Goal: Check status: Check status

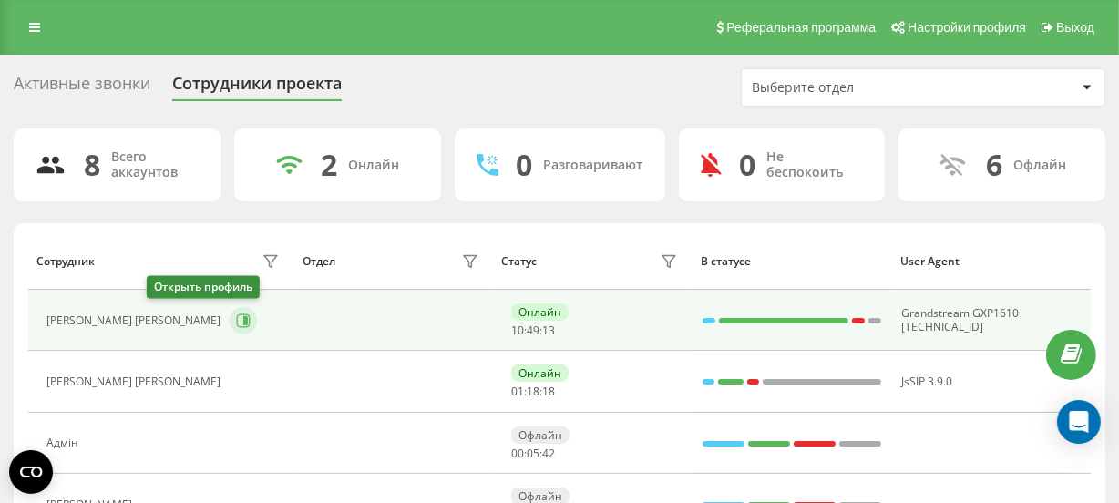
click at [243, 322] on icon at bounding box center [245, 320] width 5 height 9
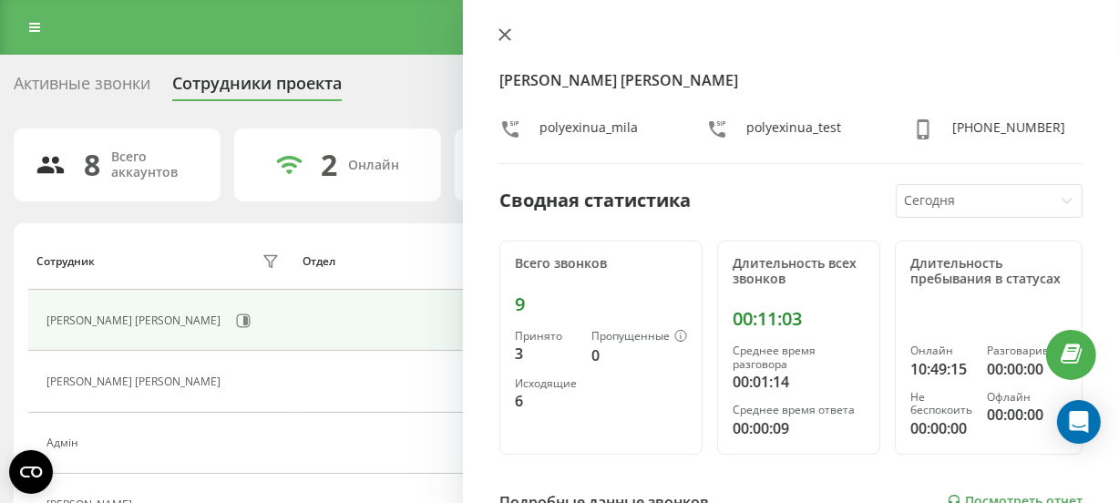
click at [500, 37] on icon at bounding box center [505, 34] width 11 height 11
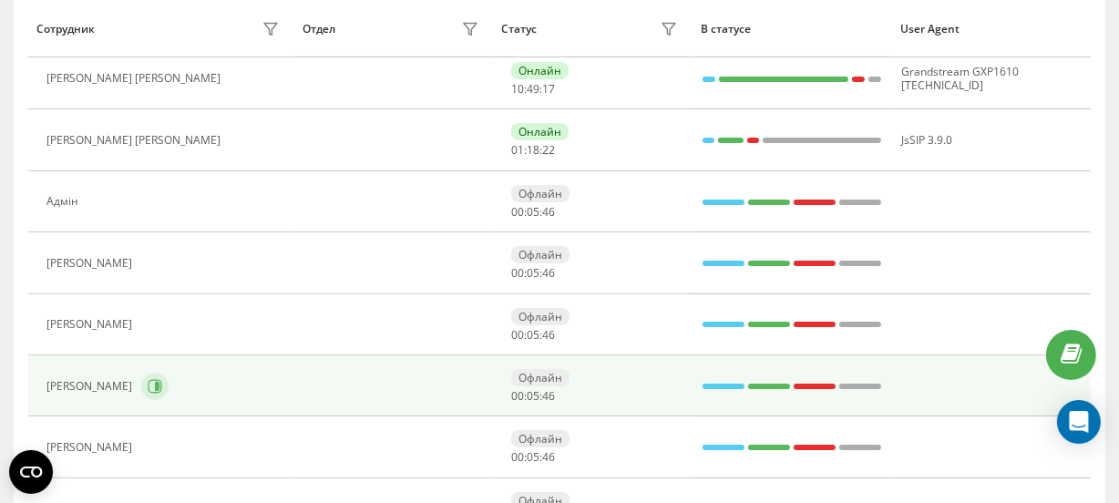
scroll to position [248, 0]
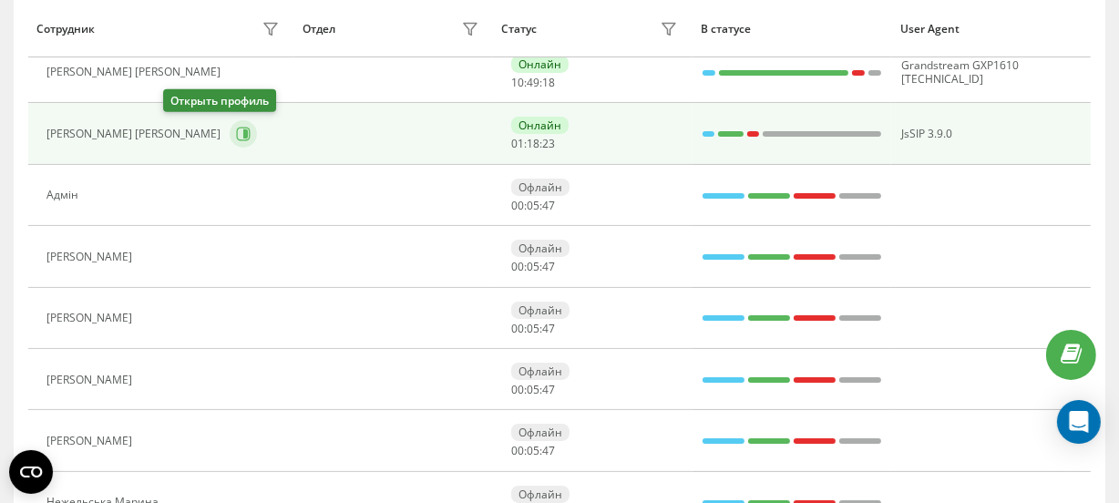
click at [236, 127] on icon at bounding box center [243, 134] width 15 height 15
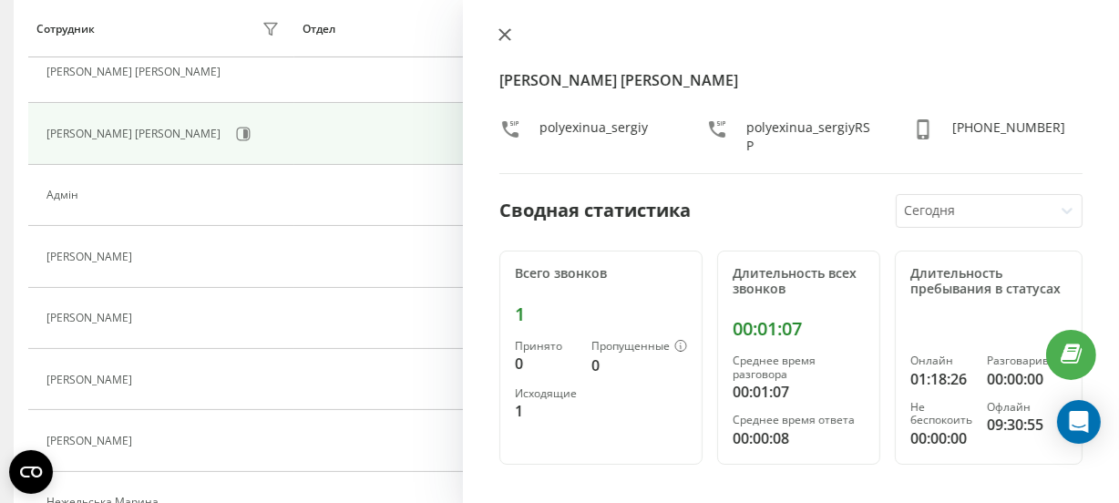
click at [507, 35] on icon at bounding box center [505, 34] width 13 height 13
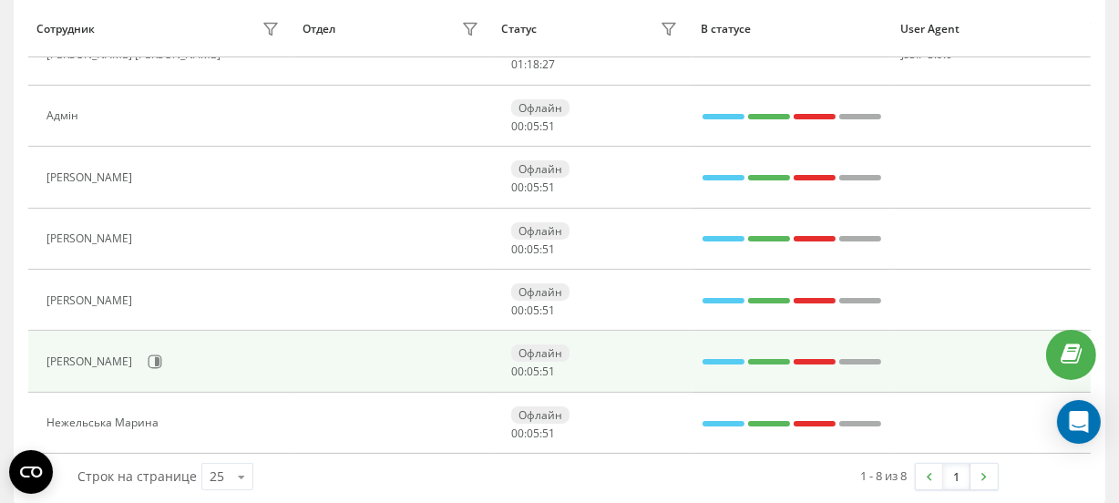
scroll to position [331, 0]
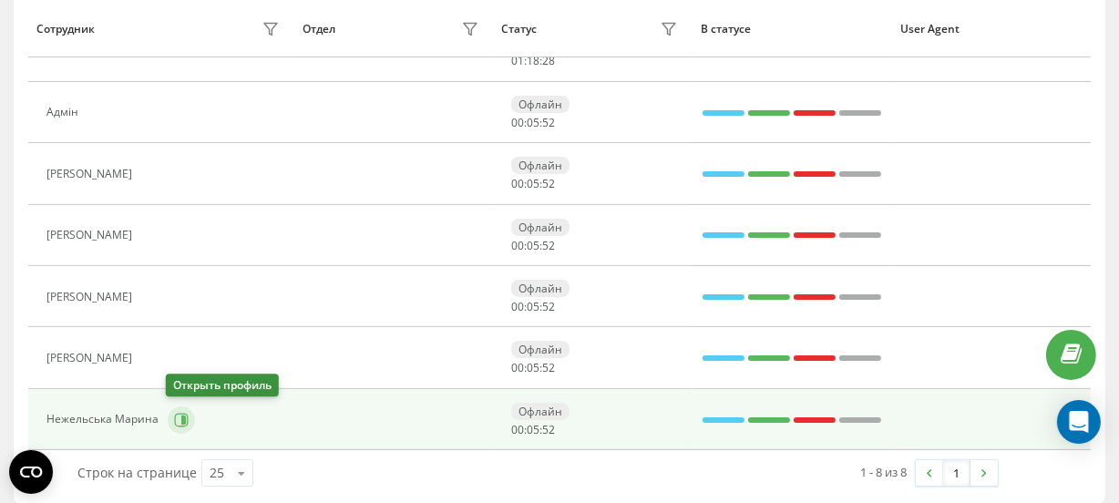
click at [175, 414] on icon at bounding box center [181, 420] width 15 height 15
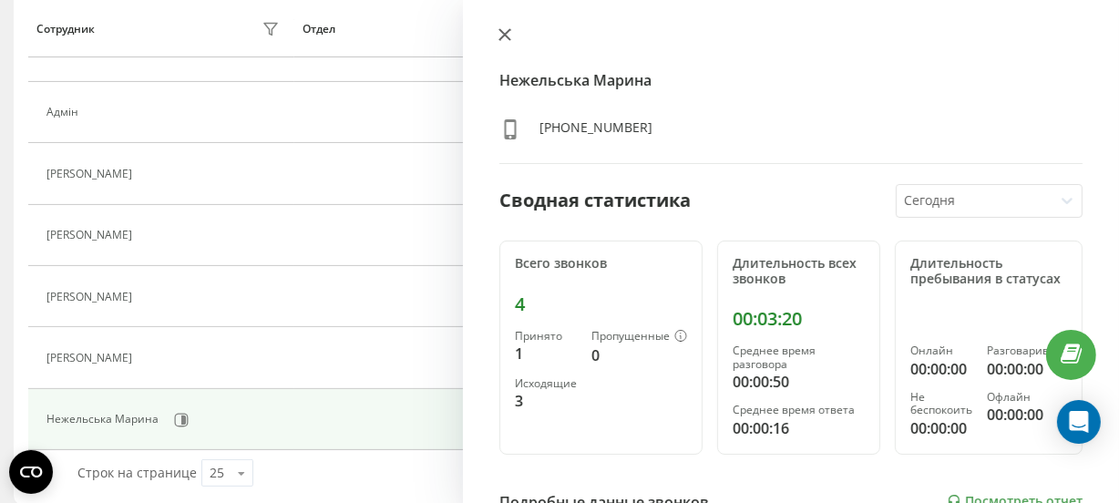
click at [503, 30] on icon at bounding box center [505, 34] width 13 height 13
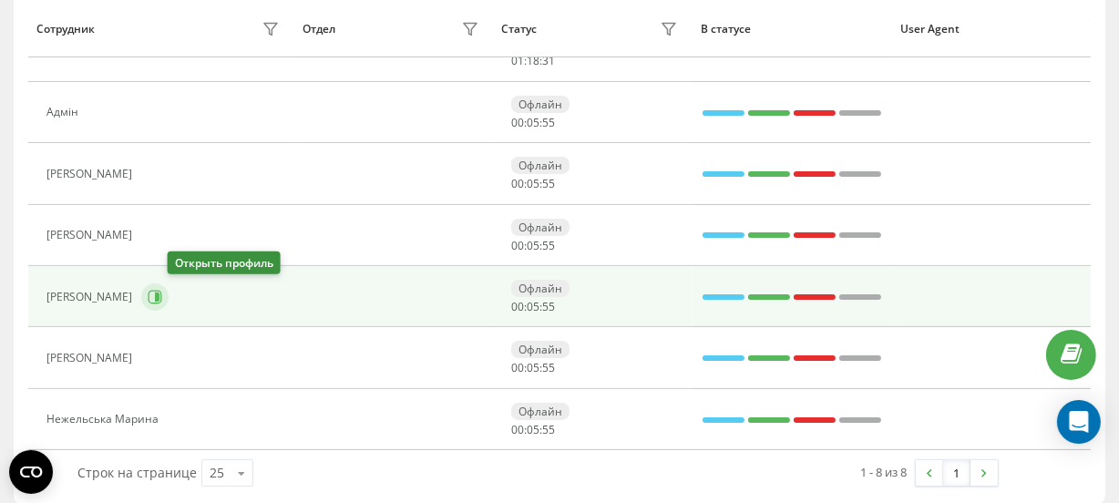
click at [169, 286] on button at bounding box center [154, 297] width 27 height 27
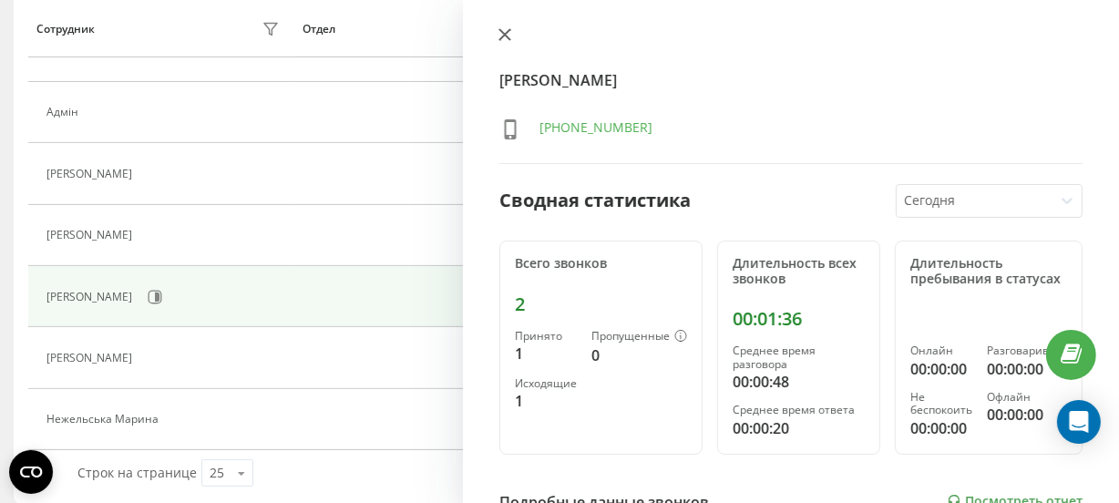
click at [508, 36] on icon at bounding box center [505, 34] width 11 height 11
